Goal: Task Accomplishment & Management: Use online tool/utility

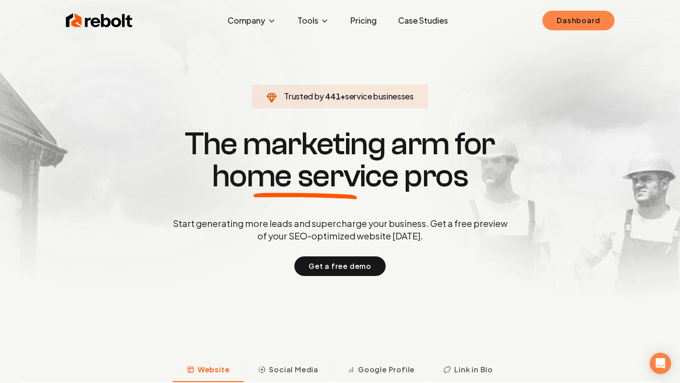
click at [596, 29] on link "Dashboard" at bounding box center [579, 21] width 72 height 20
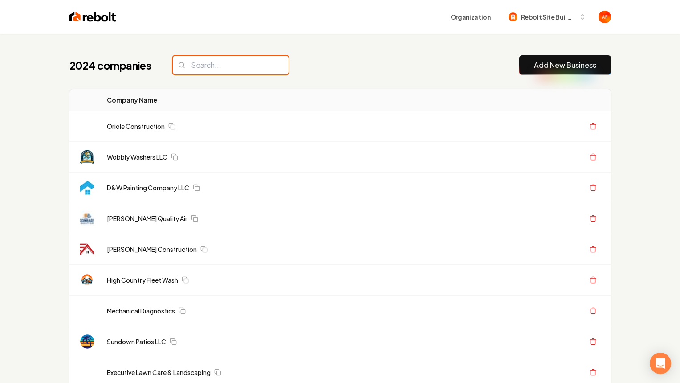
click at [217, 65] on input "search" at bounding box center [231, 65] width 116 height 19
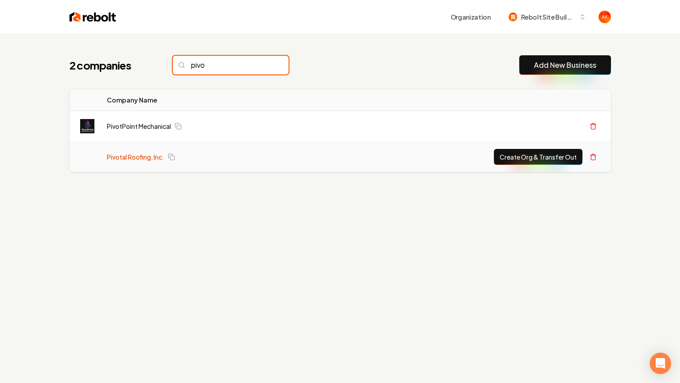
type input "pivo"
click at [144, 152] on link "Pivotal Roofing, Inc." at bounding box center [135, 156] width 57 height 9
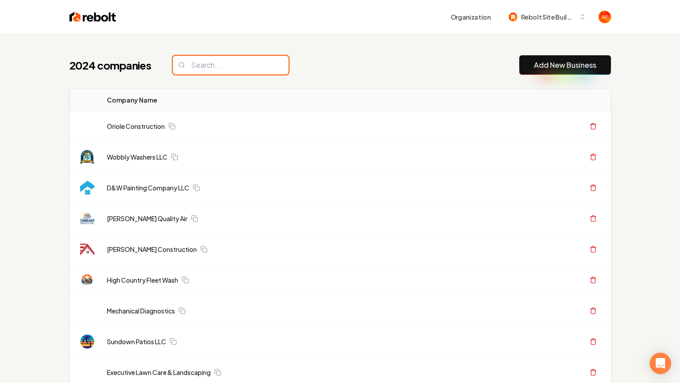
click at [237, 70] on input "search" at bounding box center [231, 65] width 116 height 19
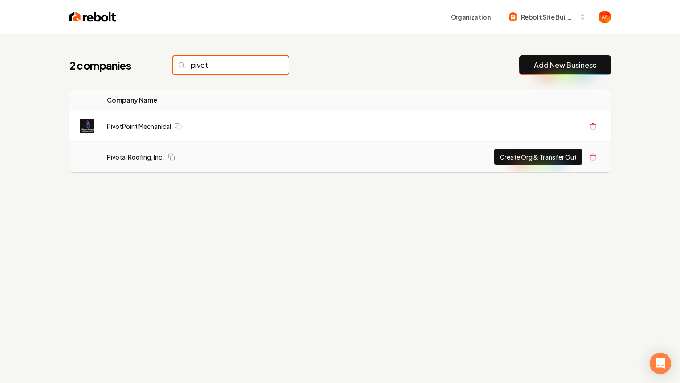
type input "pivot"
click at [542, 158] on button "Create Org & Transfer Out" at bounding box center [538, 157] width 89 height 16
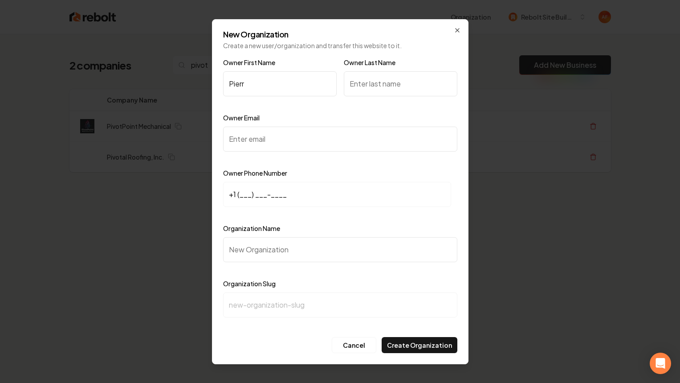
type input "Pierr"
